Goal: Task Accomplishment & Management: Manage account settings

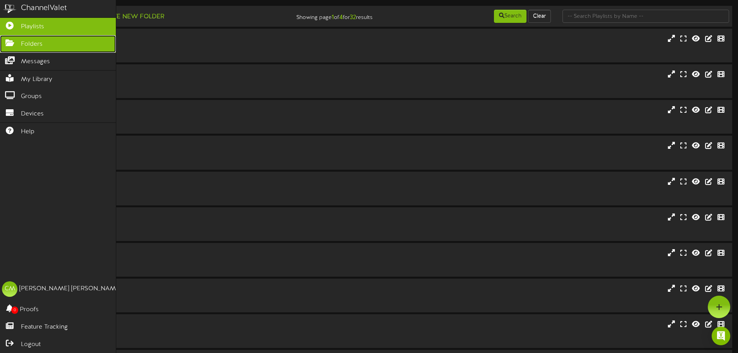
click at [24, 41] on span "Folders" at bounding box center [32, 44] width 22 height 9
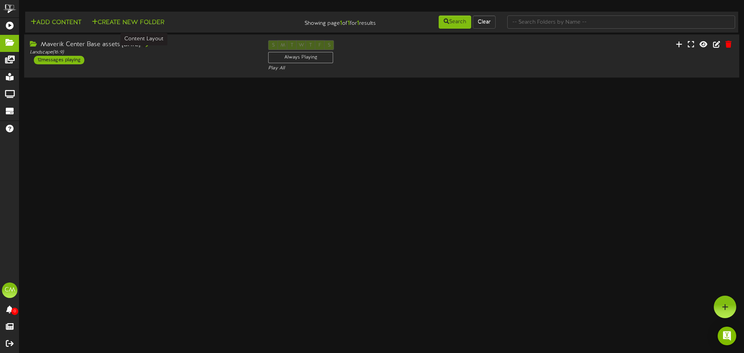
click at [165, 52] on div "Landscape ( 16:9 )" at bounding box center [143, 52] width 227 height 7
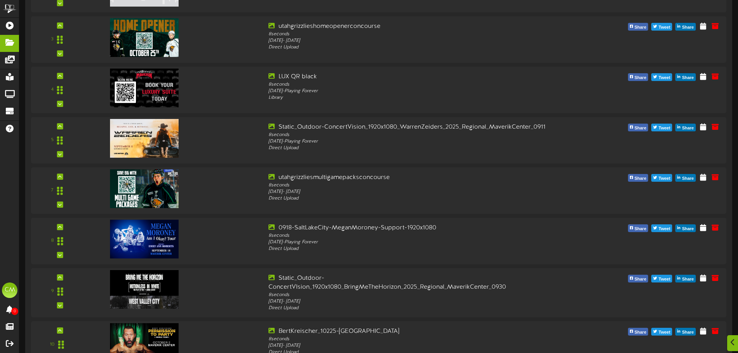
scroll to position [155, 0]
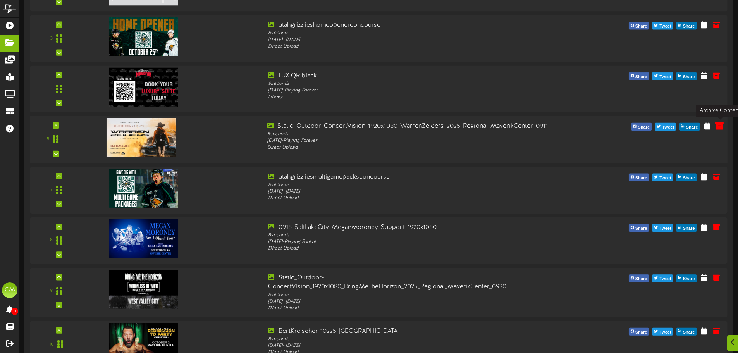
click at [719, 126] on icon at bounding box center [719, 125] width 9 height 9
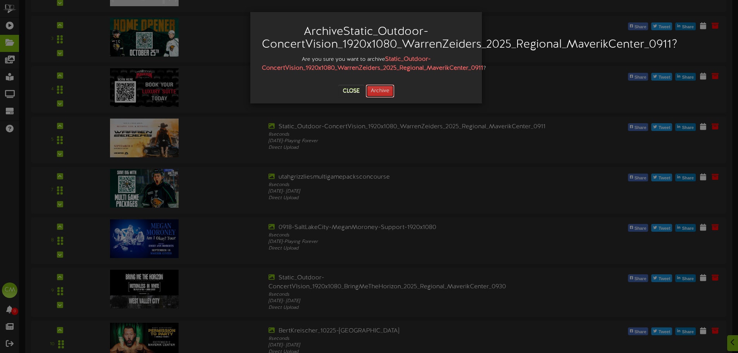
click at [380, 90] on button "Archive" at bounding box center [380, 90] width 29 height 13
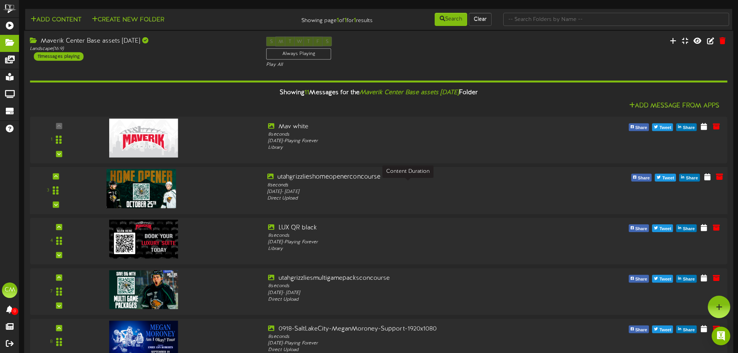
scroll to position [0, 0]
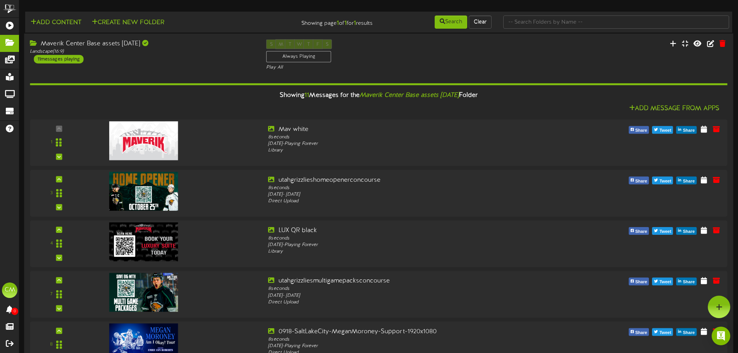
click at [563, 61] on div "Maverik Center Base assets [DATE] Landscape ( 16:9 ) 11 messages playing S M T …" at bounding box center [378, 56] width 709 height 32
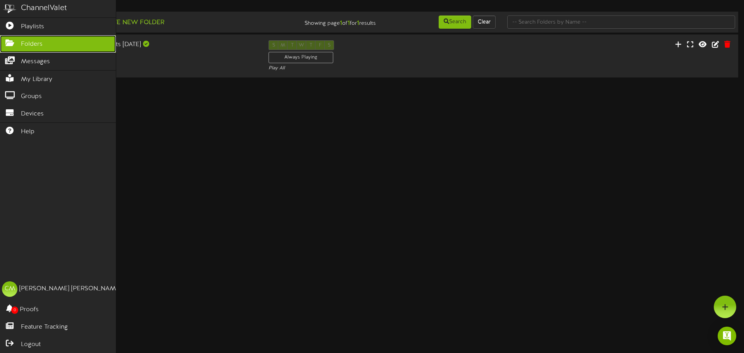
click at [16, 41] on icon at bounding box center [9, 42] width 19 height 6
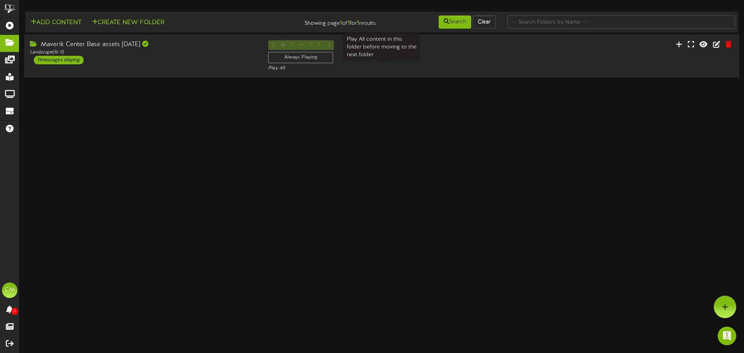
click at [422, 67] on div "Play All" at bounding box center [381, 68] width 227 height 7
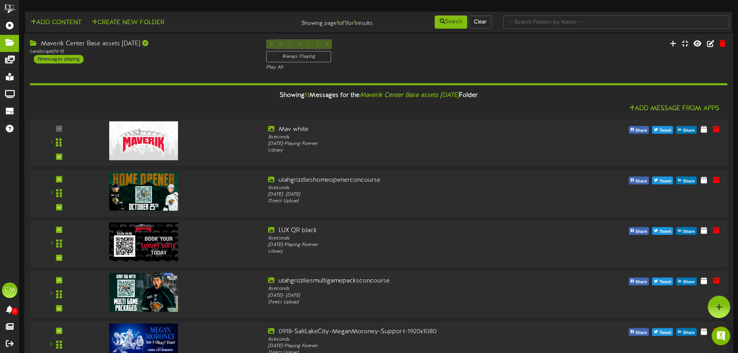
drag, startPoint x: 435, startPoint y: 56, endPoint x: 445, endPoint y: 57, distance: 10.1
click at [437, 56] on div "S M T W T F S Always Playing Play All" at bounding box center [378, 56] width 236 height 32
